Goal: Task Accomplishment & Management: Complete application form

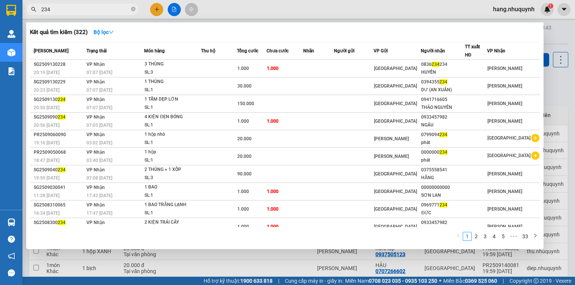
click at [142, 10] on div "234" at bounding box center [73, 9] width 146 height 11
click at [161, 7] on div at bounding box center [287, 142] width 575 height 285
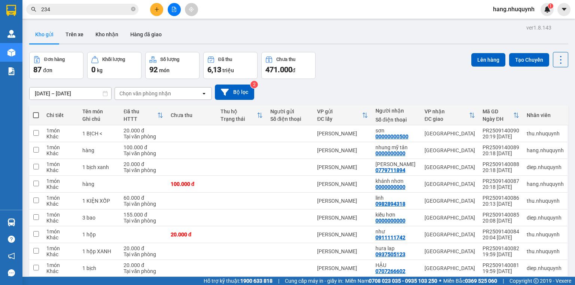
click at [159, 12] on icon "plus" at bounding box center [156, 9] width 5 height 5
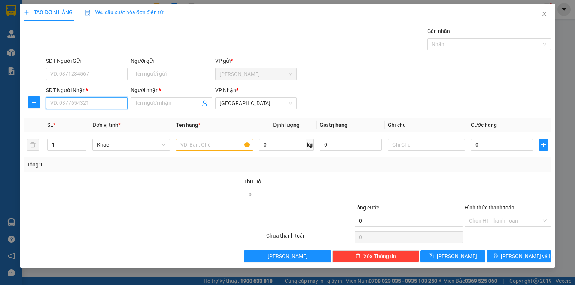
click at [89, 105] on input "SĐT Người Nhận *" at bounding box center [87, 103] width 82 height 12
paste input "0983152853"
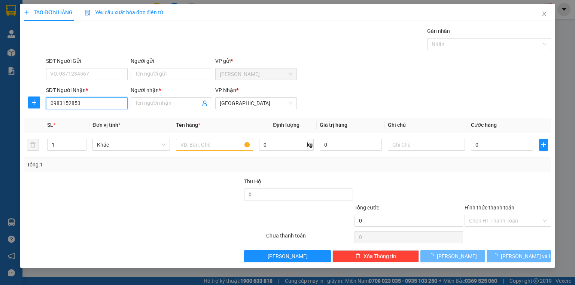
drag, startPoint x: 101, startPoint y: 102, endPoint x: 0, endPoint y: 105, distance: 100.8
click at [0, 105] on div "TẠO ĐƠN HÀNG Yêu cầu xuất hóa đơn điện tử Transit Pickup Surcharge Ids Transit …" at bounding box center [287, 142] width 575 height 285
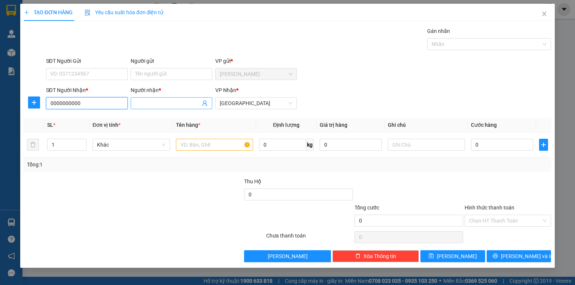
type input "0000000000"
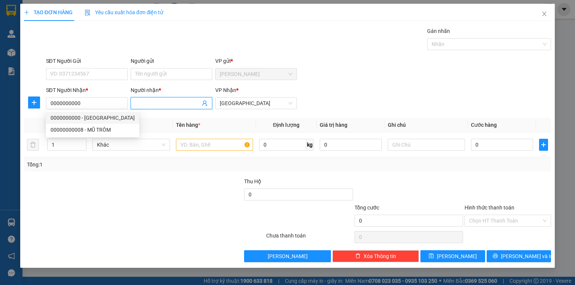
click at [145, 105] on input "Người nhận *" at bounding box center [167, 103] width 65 height 8
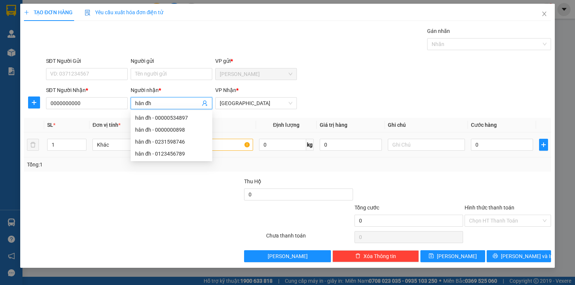
type input "hân đh"
click at [234, 147] on input "text" at bounding box center [214, 145] width 77 height 12
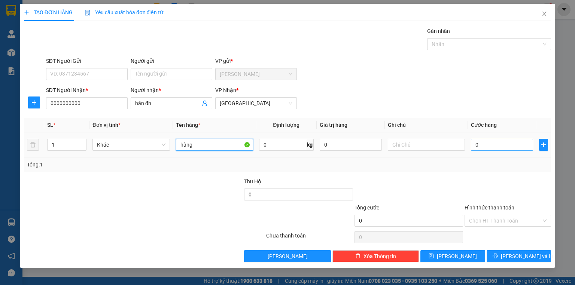
type input "hàng"
click at [495, 144] on input "0" at bounding box center [502, 145] width 62 height 12
type input "9"
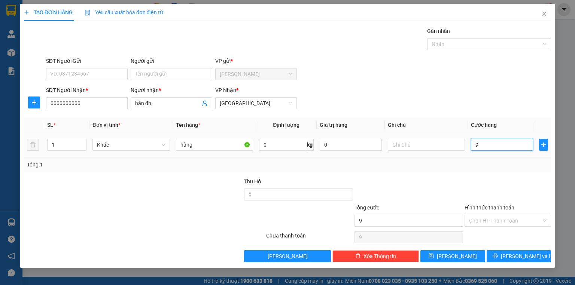
type input "90"
type input "900"
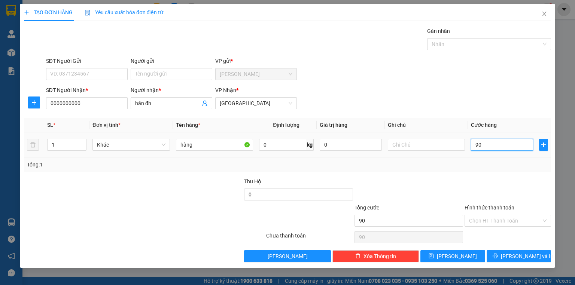
type input "900"
type input "9.000"
type input "90.000"
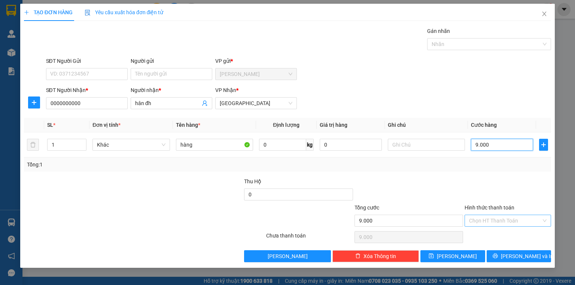
type input "90.000"
click at [497, 219] on input "Hình thức thanh toán" at bounding box center [505, 220] width 72 height 11
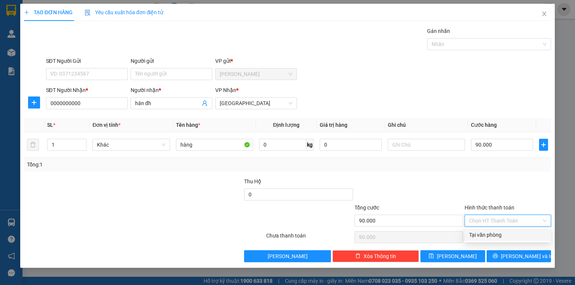
click at [488, 237] on div "Tại văn phòng" at bounding box center [508, 235] width 78 height 8
type input "0"
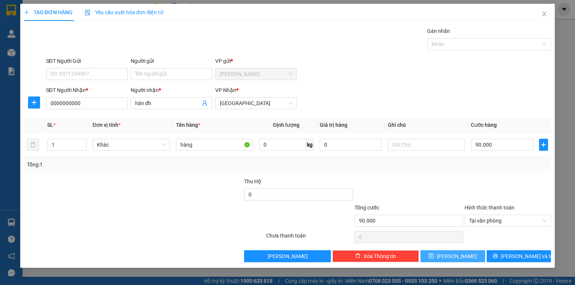
click at [469, 260] on button "Lưu" at bounding box center [453, 257] width 65 height 12
type input "0"
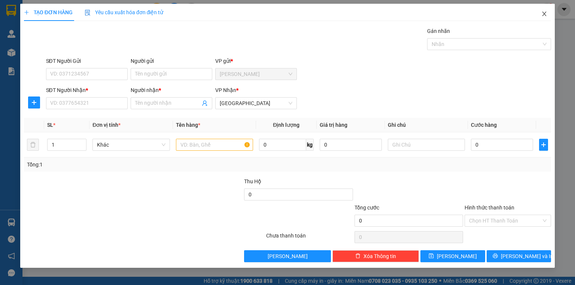
click at [545, 12] on icon "close" at bounding box center [545, 14] width 6 height 6
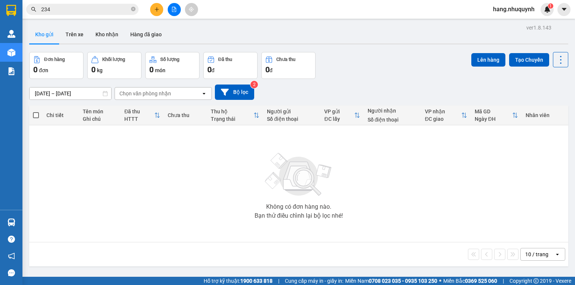
click at [511, 7] on span "hang.nhuquynh" at bounding box center [514, 8] width 54 height 9
click at [514, 24] on span "Đăng xuất" at bounding box center [517, 23] width 38 height 8
